Goal: Information Seeking & Learning: Learn about a topic

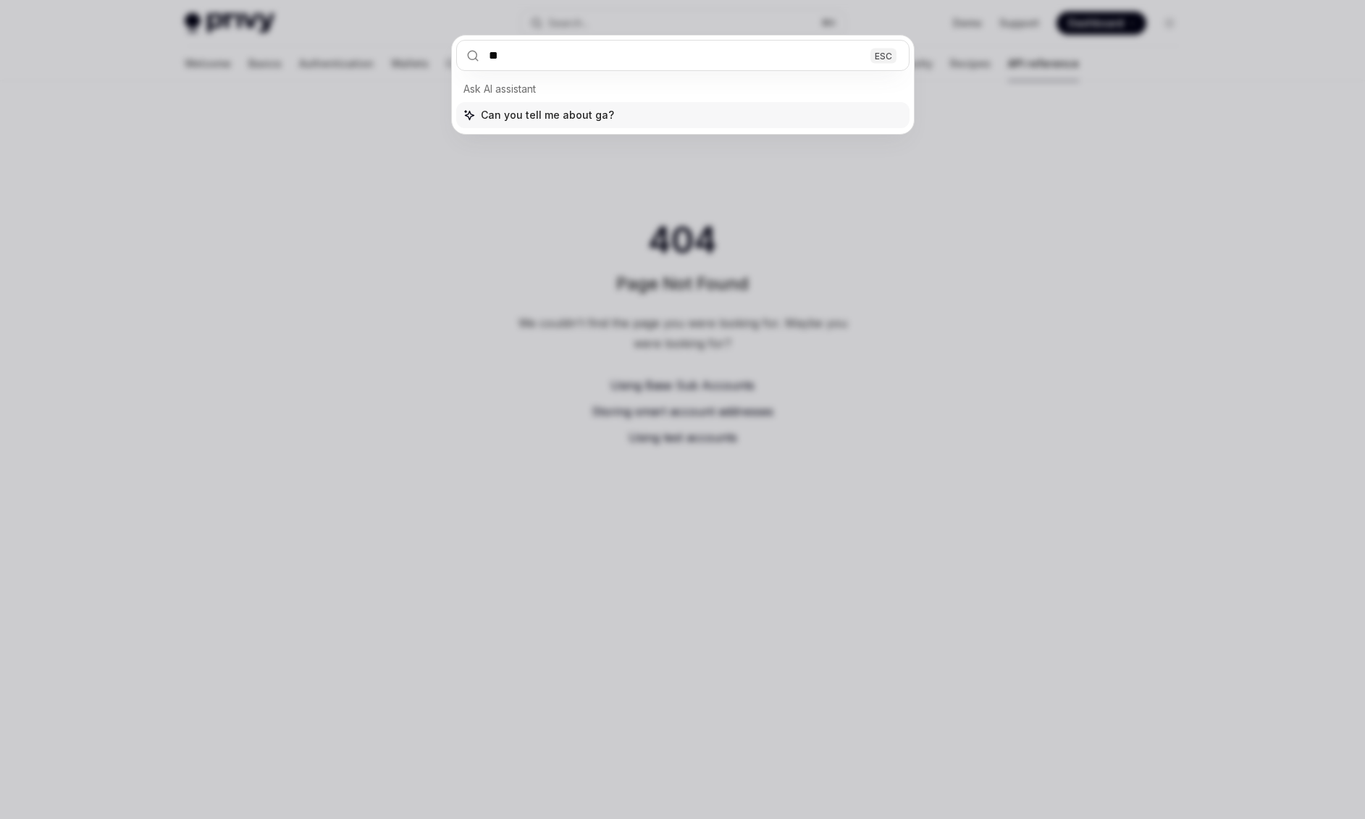
type input "***"
type textarea "*"
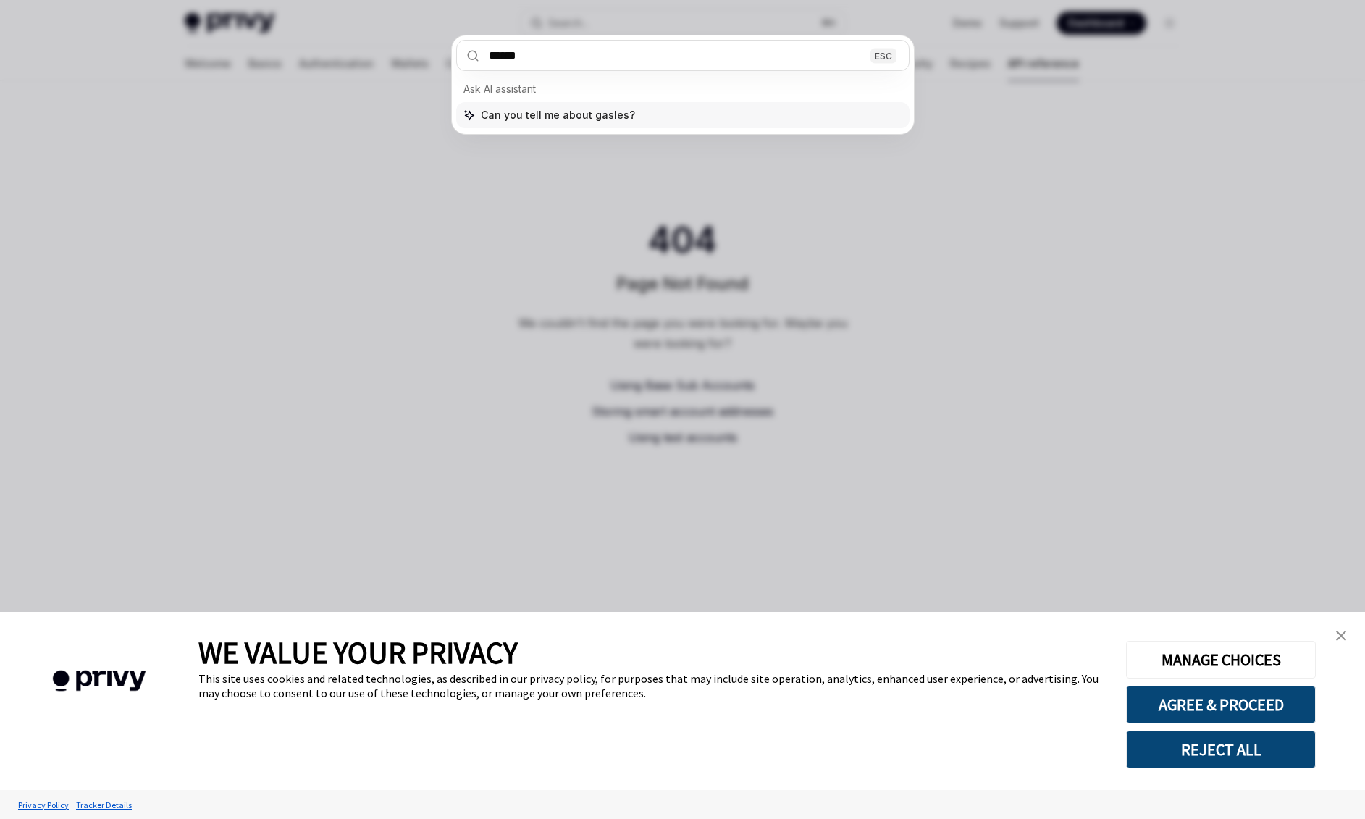
type input "*******"
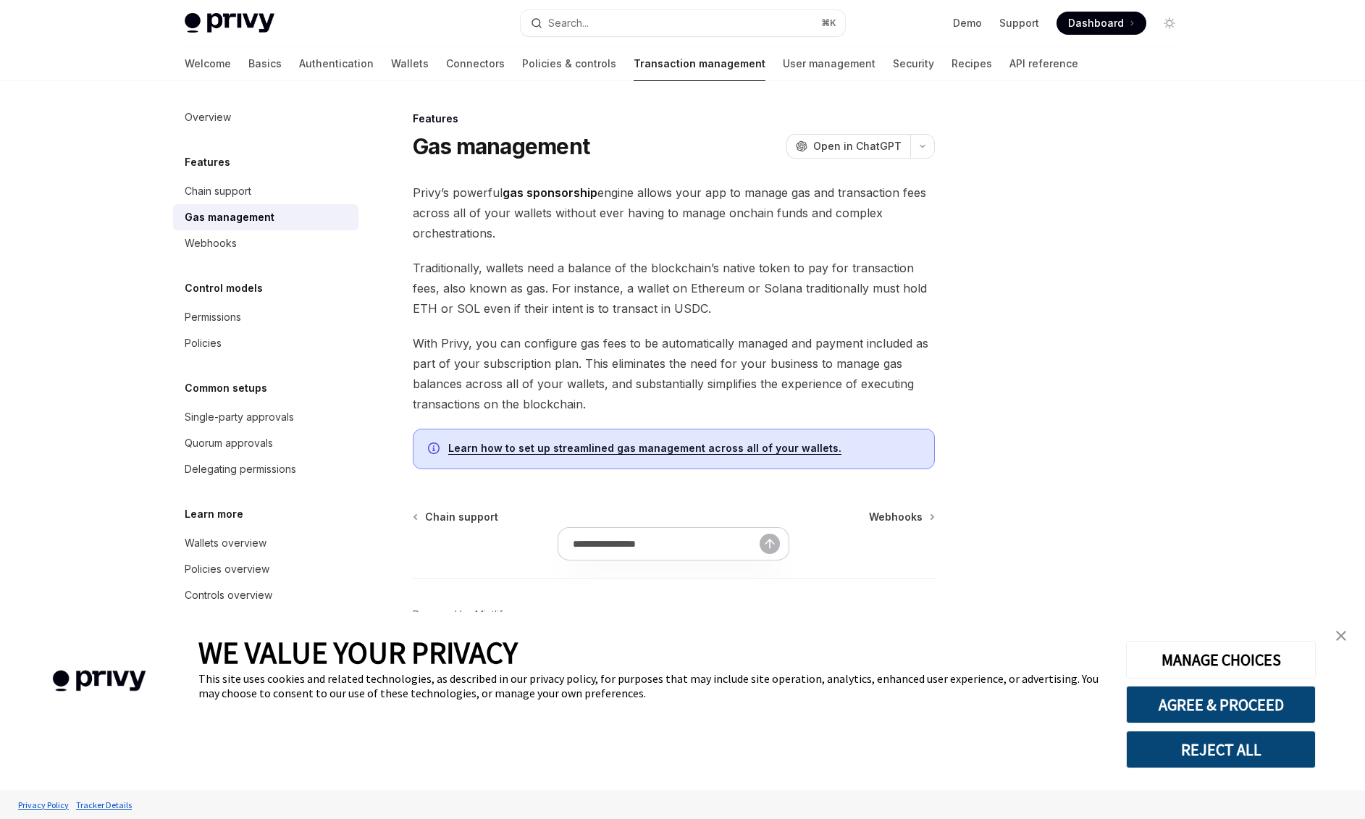
type textarea "*"
